Goal: Communication & Community: Answer question/provide support

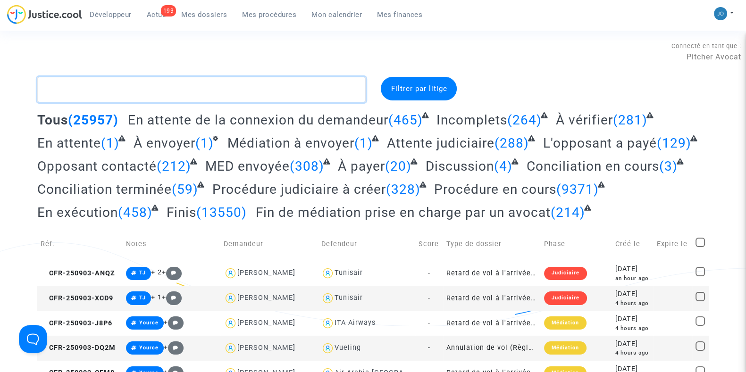
click at [143, 95] on textarea at bounding box center [201, 89] width 329 height 25
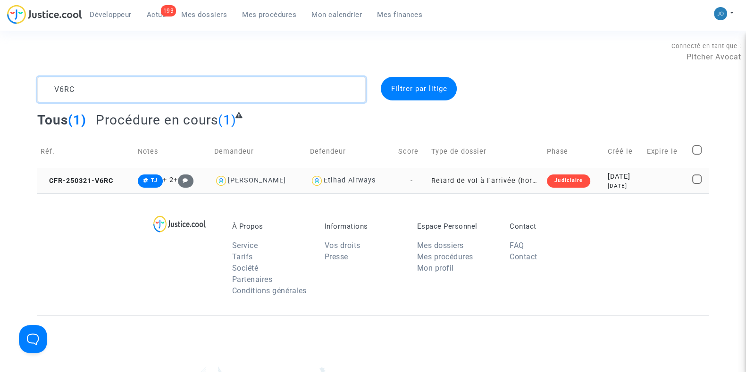
type textarea "V6RC"
click at [611, 183] on div "[DATE]" at bounding box center [624, 186] width 32 height 8
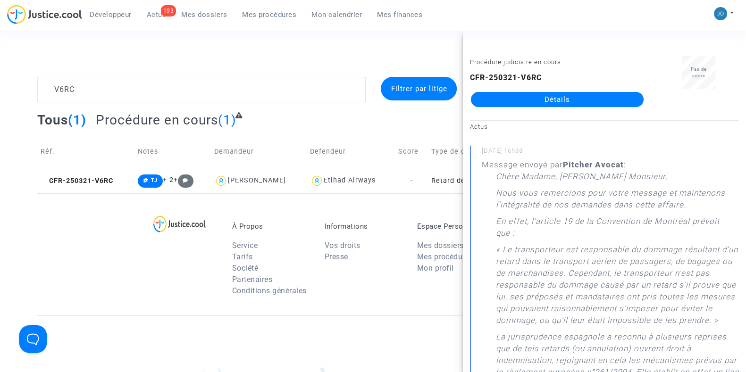
click at [555, 98] on link "Détails" at bounding box center [557, 99] width 173 height 15
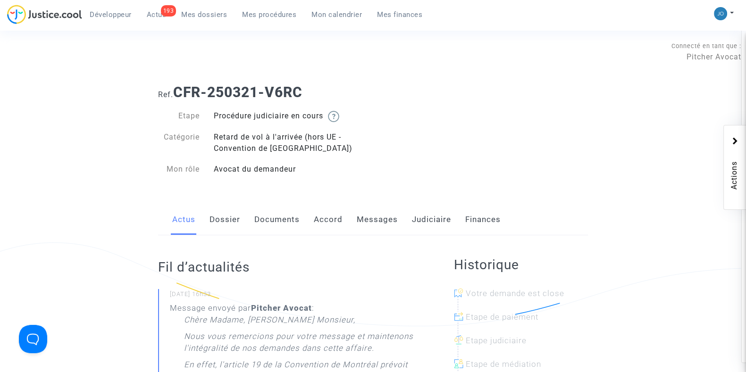
click at [380, 222] on link "Messages" at bounding box center [377, 219] width 41 height 31
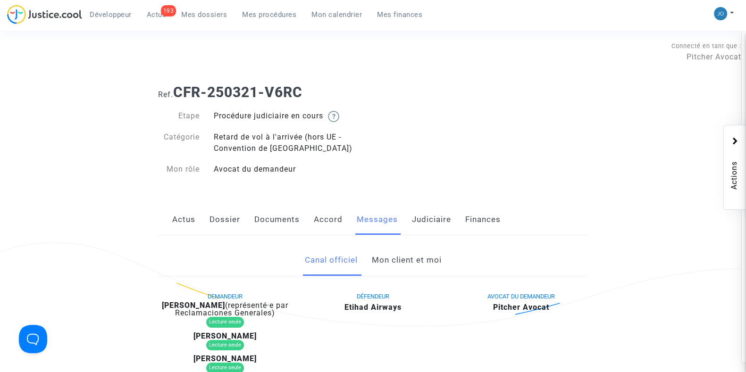
click at [401, 257] on link "Mon client et moi" at bounding box center [406, 260] width 70 height 31
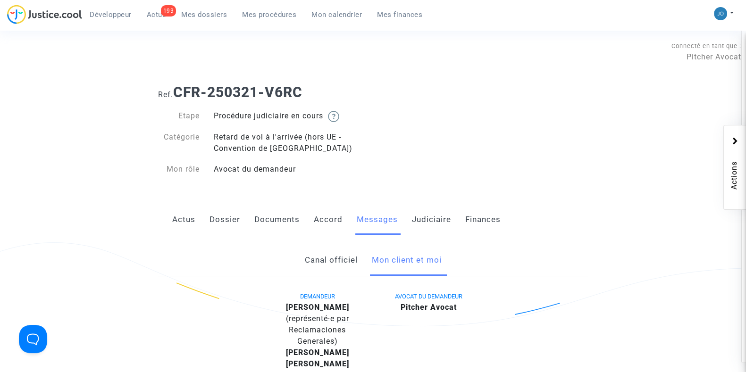
click at [233, 221] on link "Dossier" at bounding box center [225, 219] width 31 height 31
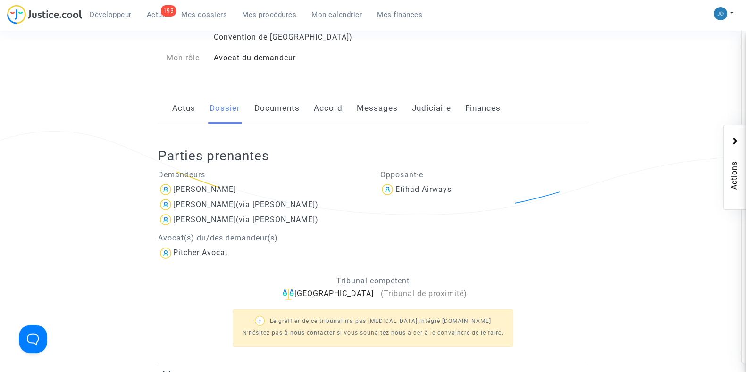
scroll to position [112, 0]
click at [216, 185] on div "[PERSON_NAME]" at bounding box center [204, 189] width 63 height 9
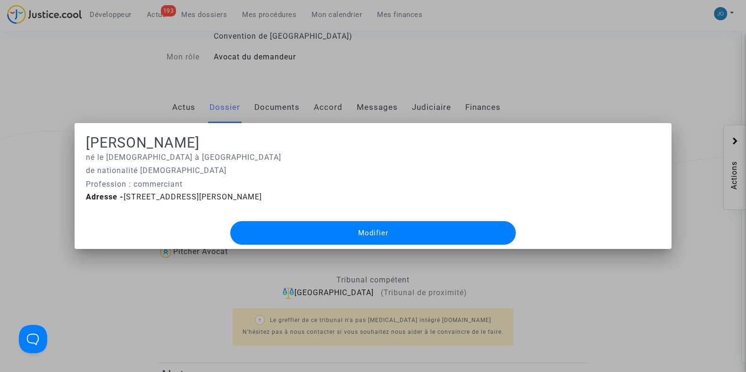
scroll to position [0, 0]
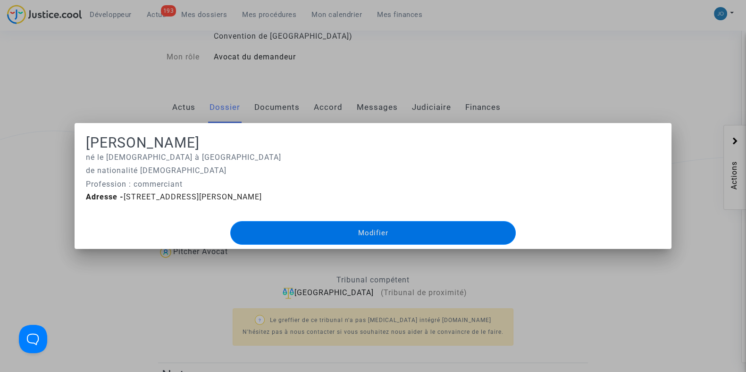
click at [117, 115] on div at bounding box center [373, 186] width 746 height 372
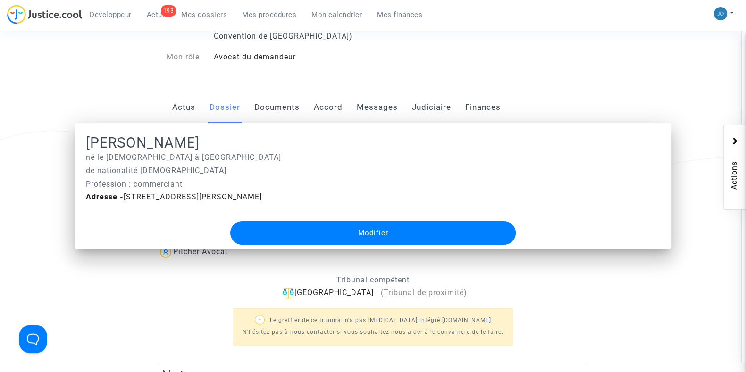
scroll to position [112, 0]
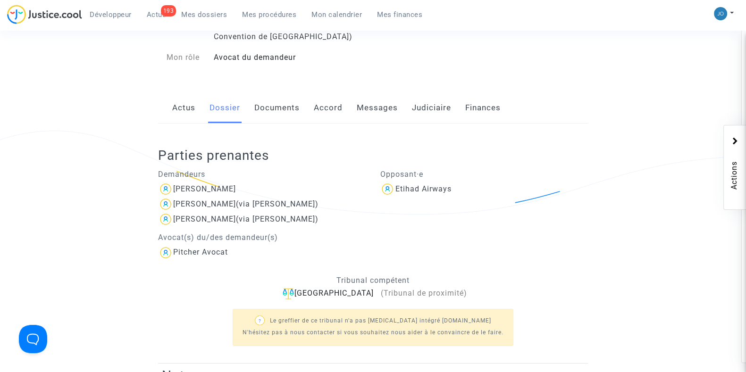
click at [210, 275] on p "Tribunal compétent" at bounding box center [373, 281] width 430 height 12
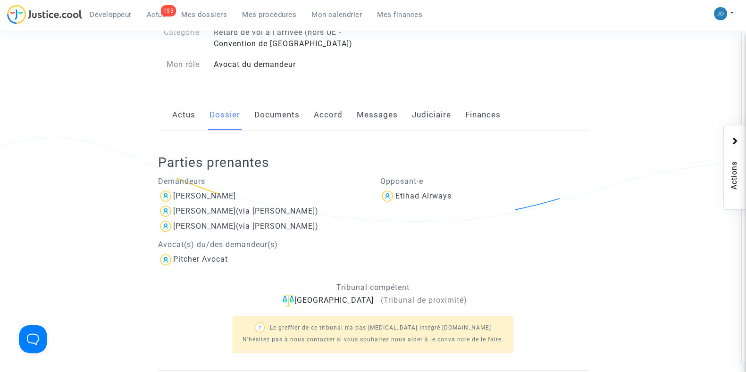
scroll to position [128, 0]
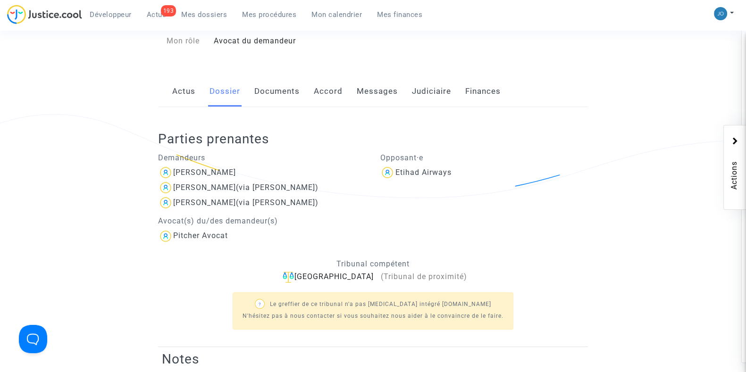
click at [382, 90] on link "Messages" at bounding box center [377, 91] width 41 height 31
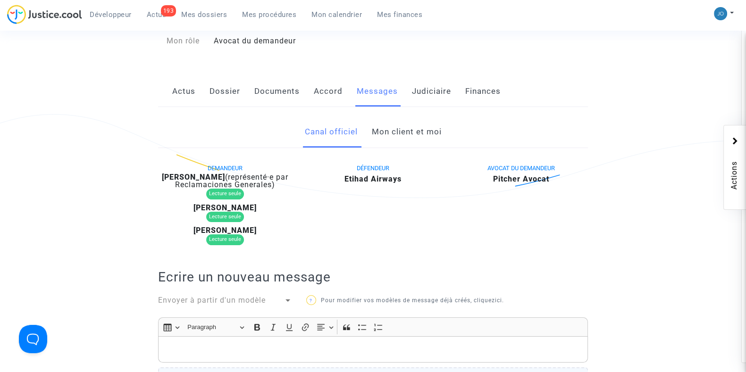
click at [408, 134] on link "Mon client et moi" at bounding box center [406, 132] width 70 height 31
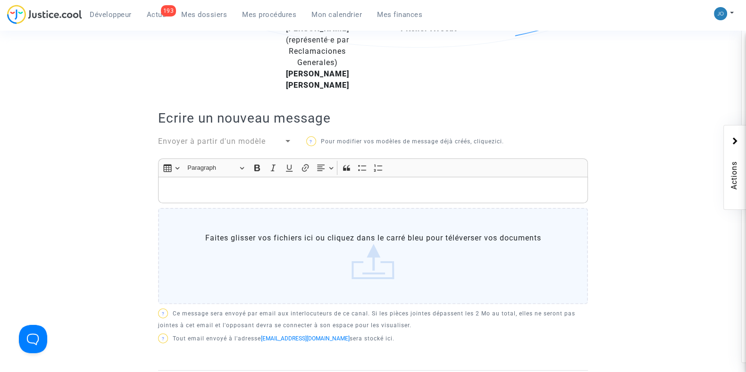
scroll to position [279, 0]
click at [383, 185] on p "Rich Text Editor, main" at bounding box center [373, 190] width 420 height 12
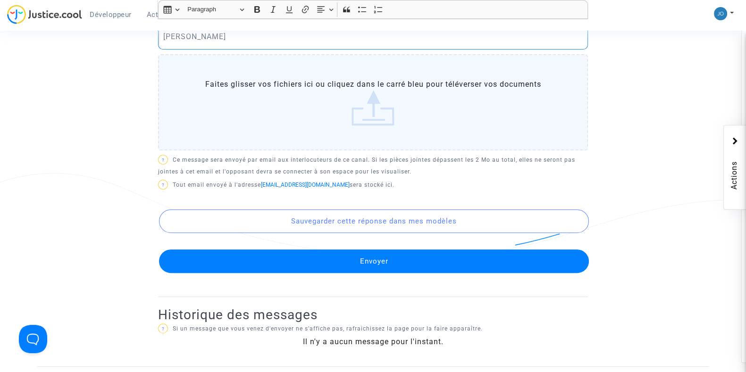
scroll to position [486, 0]
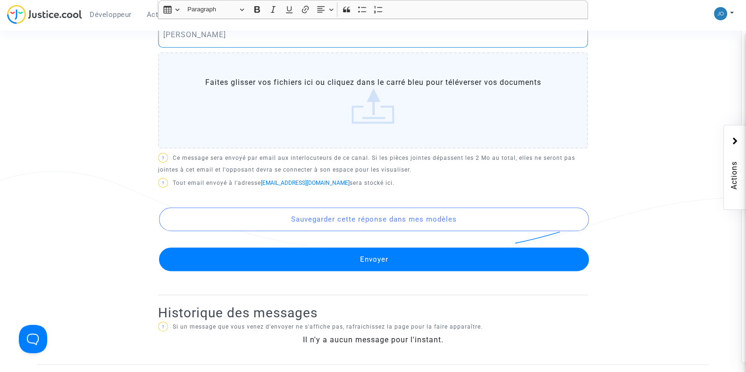
click at [380, 255] on button "Envoyer" at bounding box center [374, 260] width 430 height 24
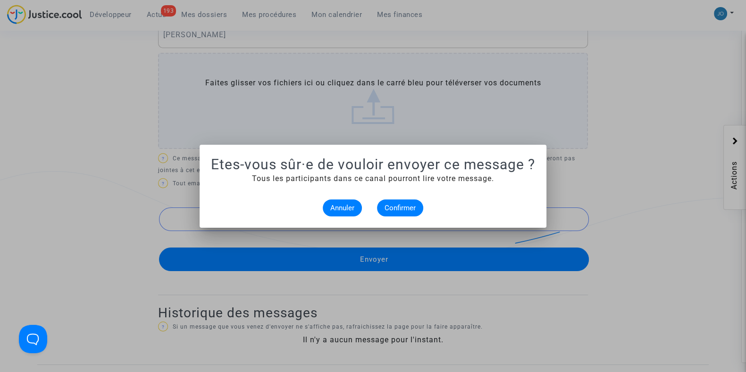
scroll to position [0, 0]
click at [397, 207] on span "Confirmer" at bounding box center [400, 208] width 31 height 8
